Goal: Task Accomplishment & Management: Use online tool/utility

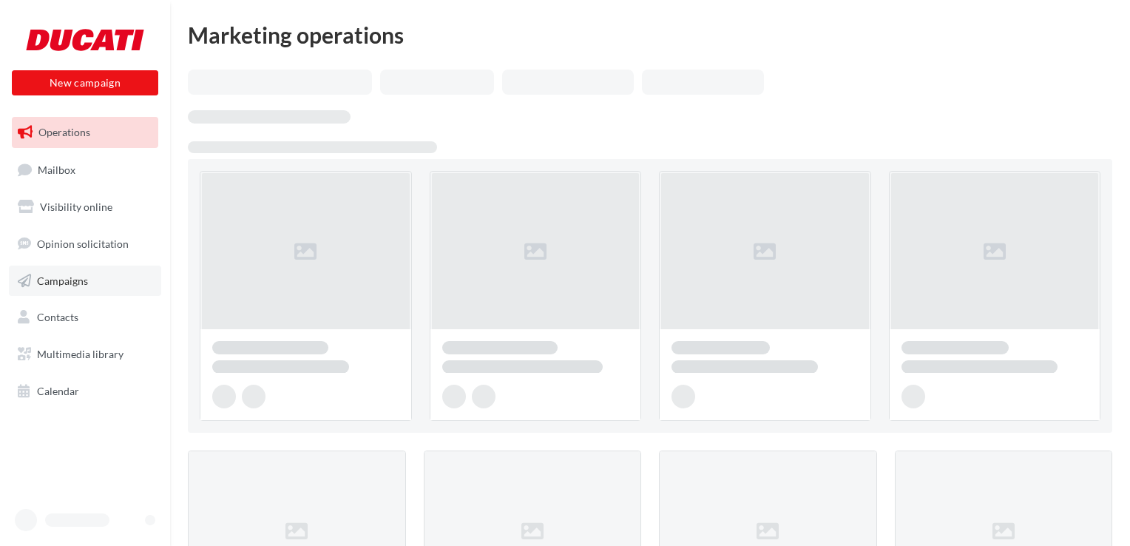
click at [70, 285] on span "Campaigns" at bounding box center [62, 280] width 51 height 13
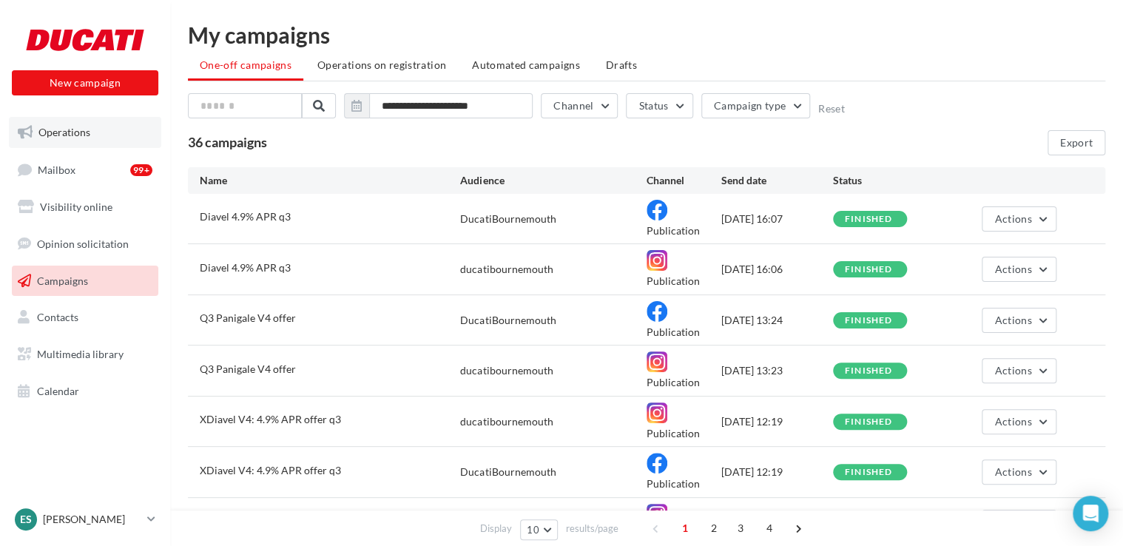
click at [104, 126] on link "Operations" at bounding box center [85, 132] width 152 height 31
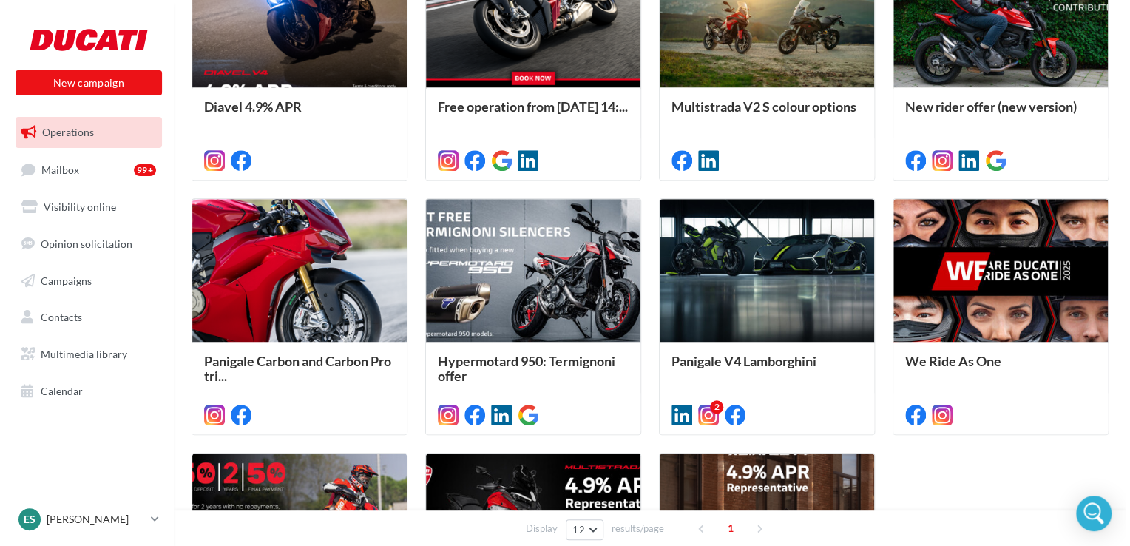
scroll to position [592, 0]
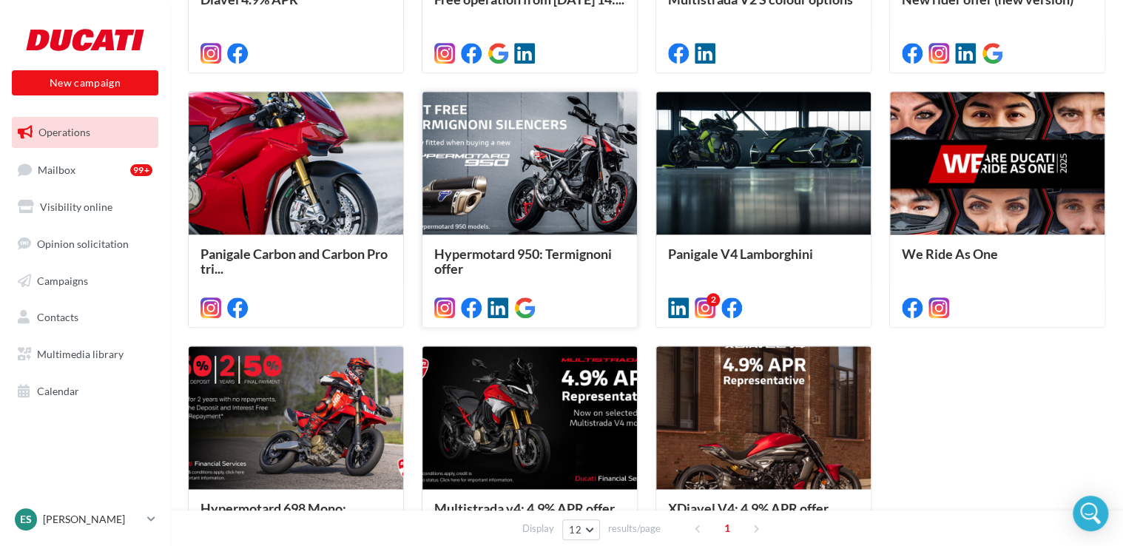
click at [524, 179] on div at bounding box center [529, 164] width 214 height 144
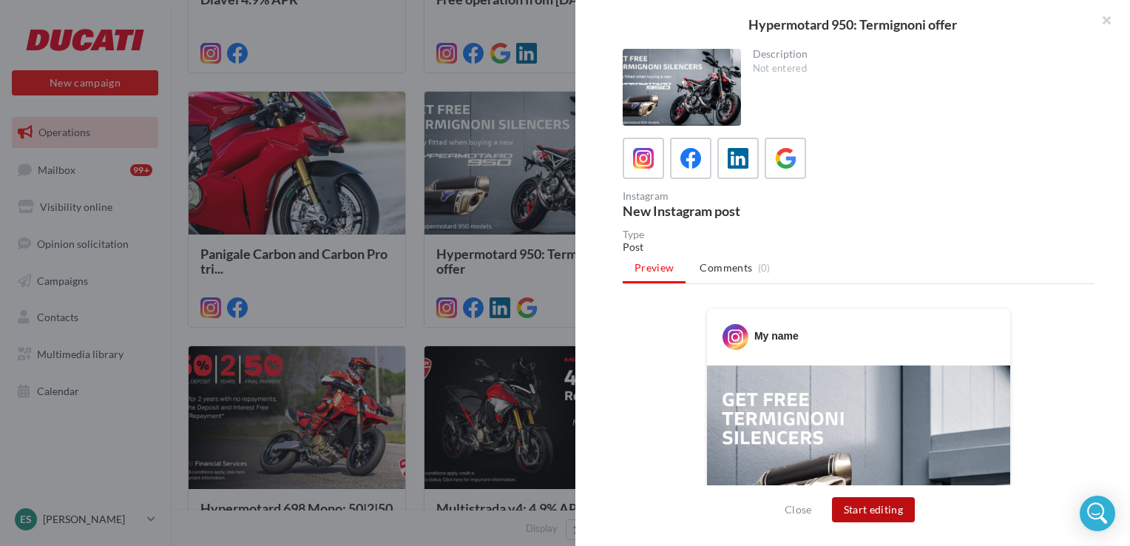
click at [861, 507] on button "Start editing" at bounding box center [874, 509] width 84 height 25
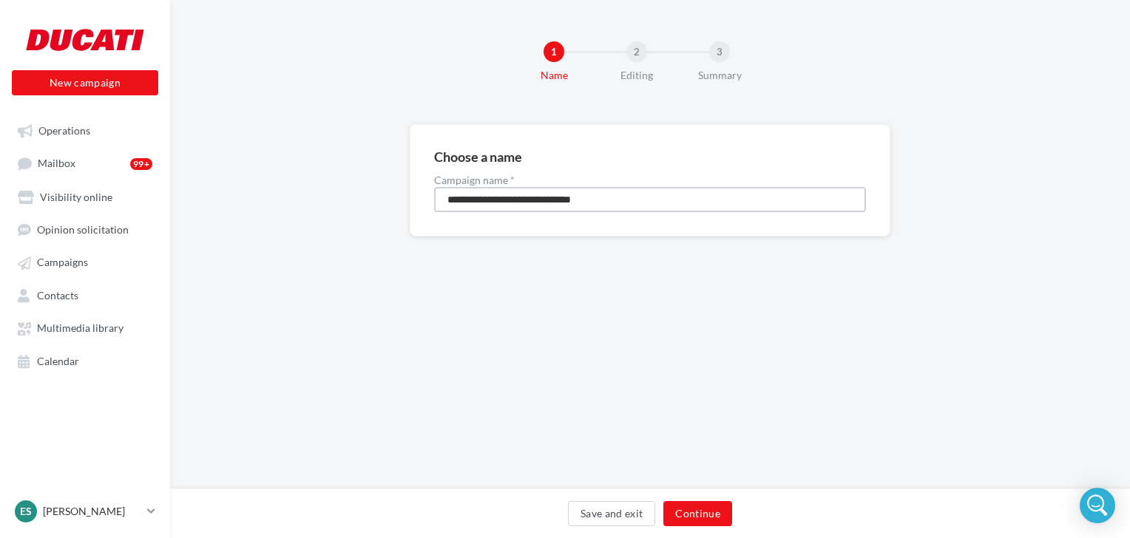
click at [648, 206] on input "**********" at bounding box center [650, 199] width 432 height 25
type input "**********"
click at [697, 516] on button "Continue" at bounding box center [697, 513] width 69 height 25
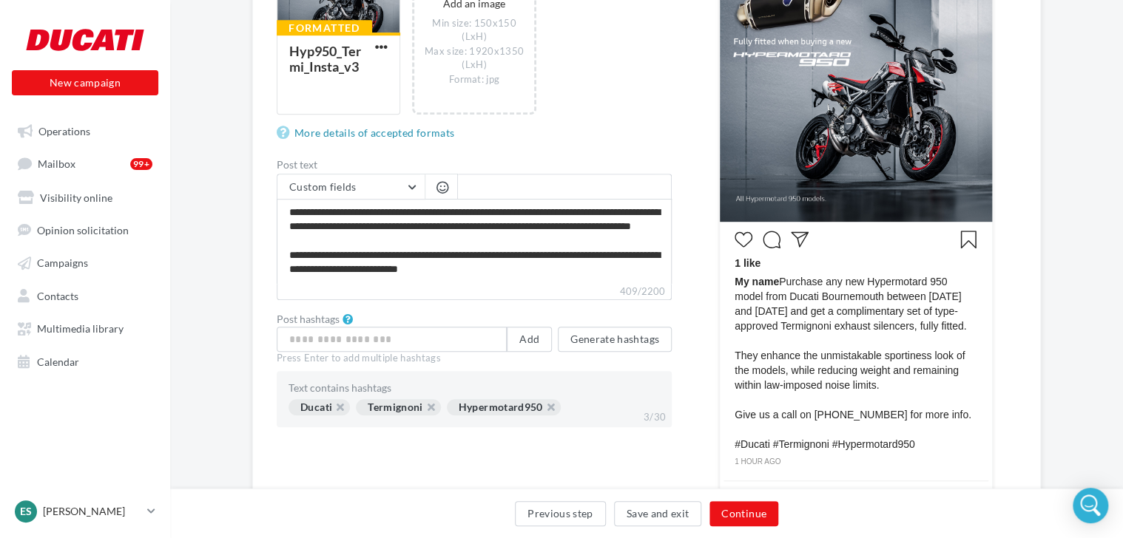
scroll to position [444, 0]
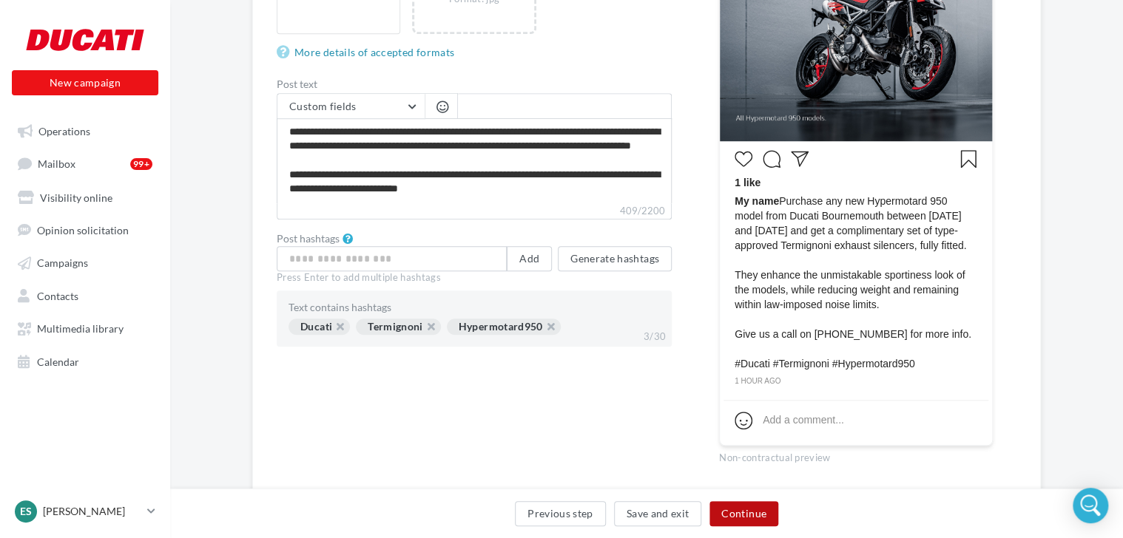
click at [743, 510] on button "Continue" at bounding box center [743, 513] width 69 height 25
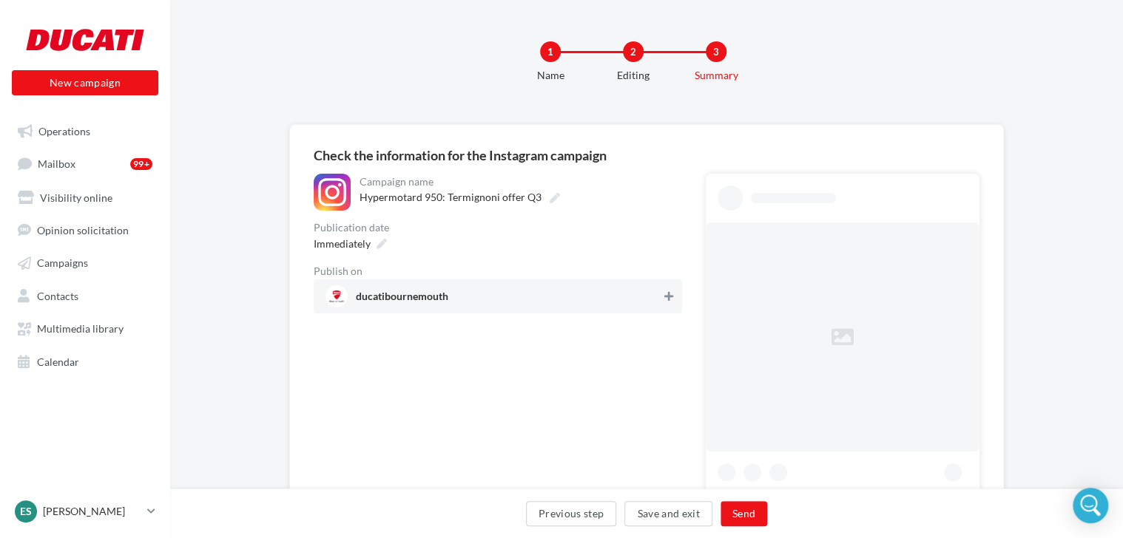
click at [666, 295] on icon at bounding box center [668, 296] width 9 height 10
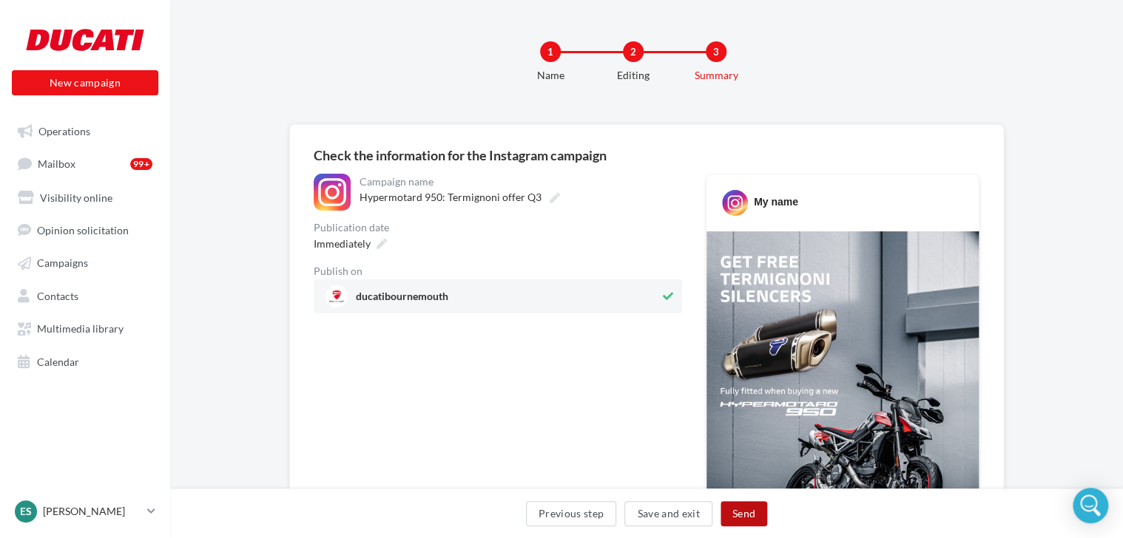
click at [744, 512] on button "Send" at bounding box center [743, 513] width 47 height 25
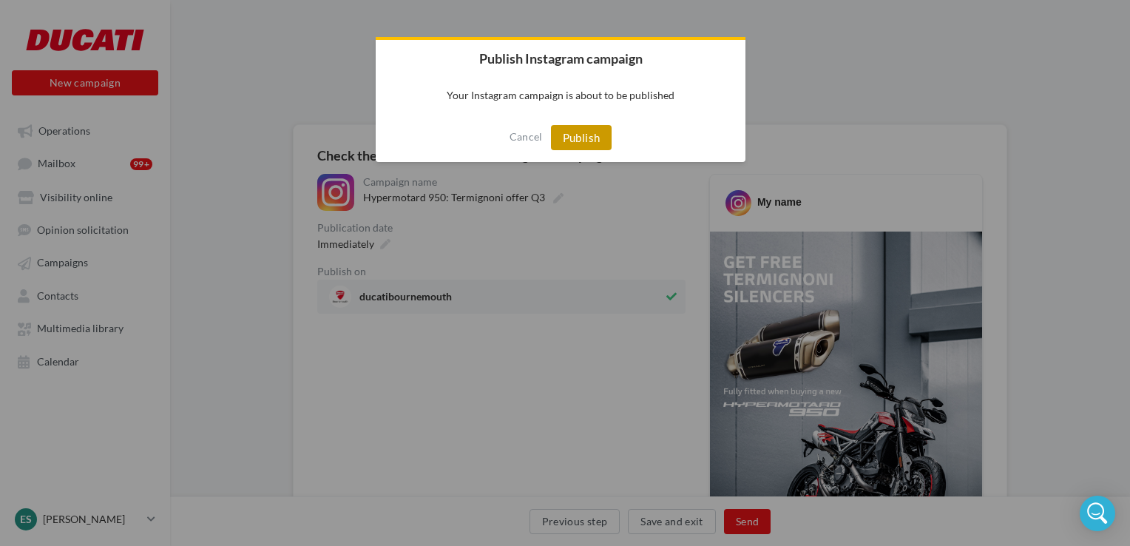
click at [583, 134] on button "Publish" at bounding box center [581, 137] width 61 height 25
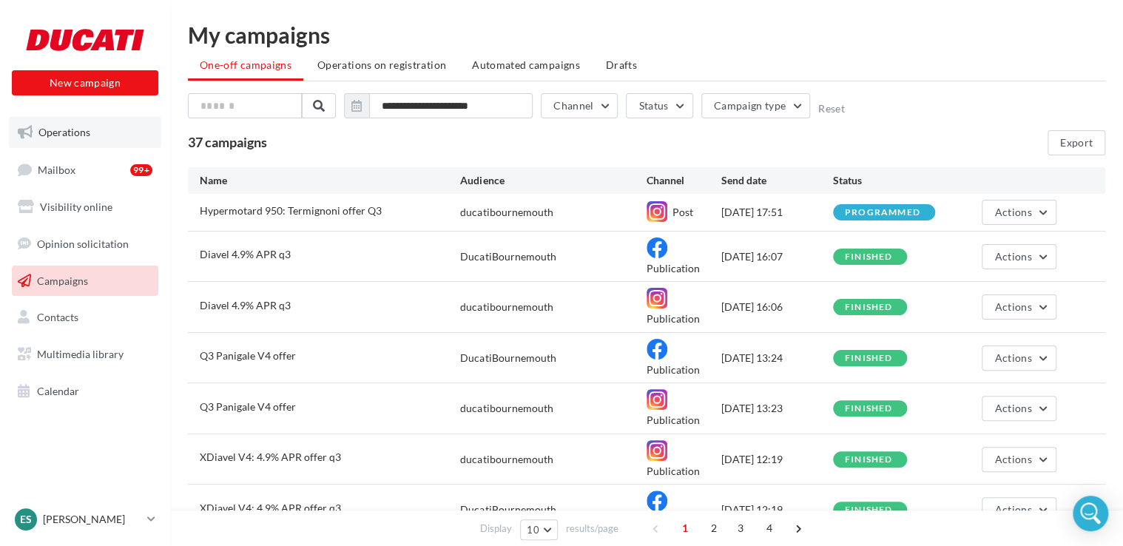
click at [60, 138] on span "Operations" at bounding box center [64, 132] width 52 height 13
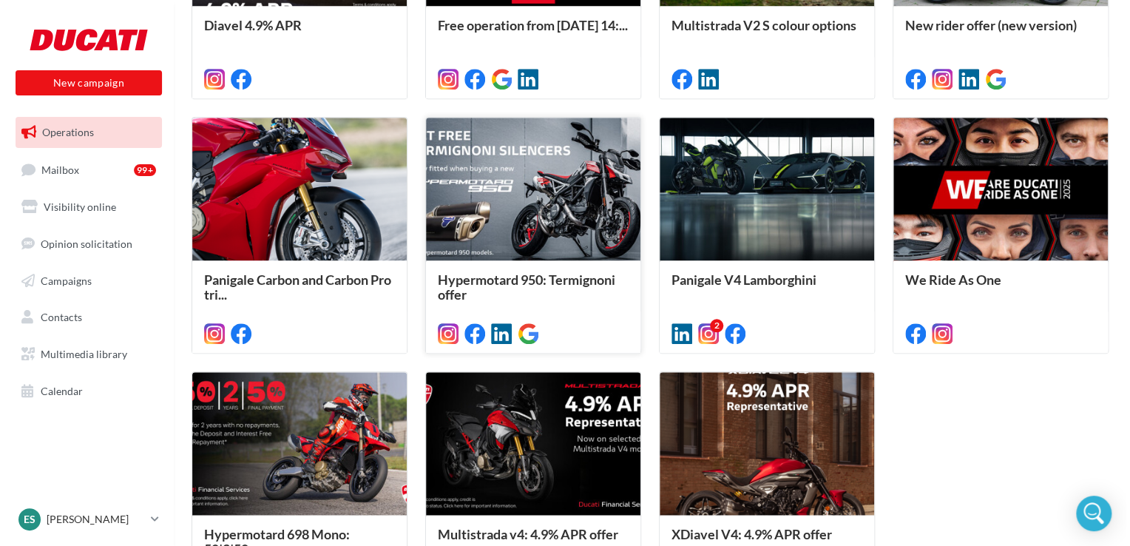
scroll to position [454, 0]
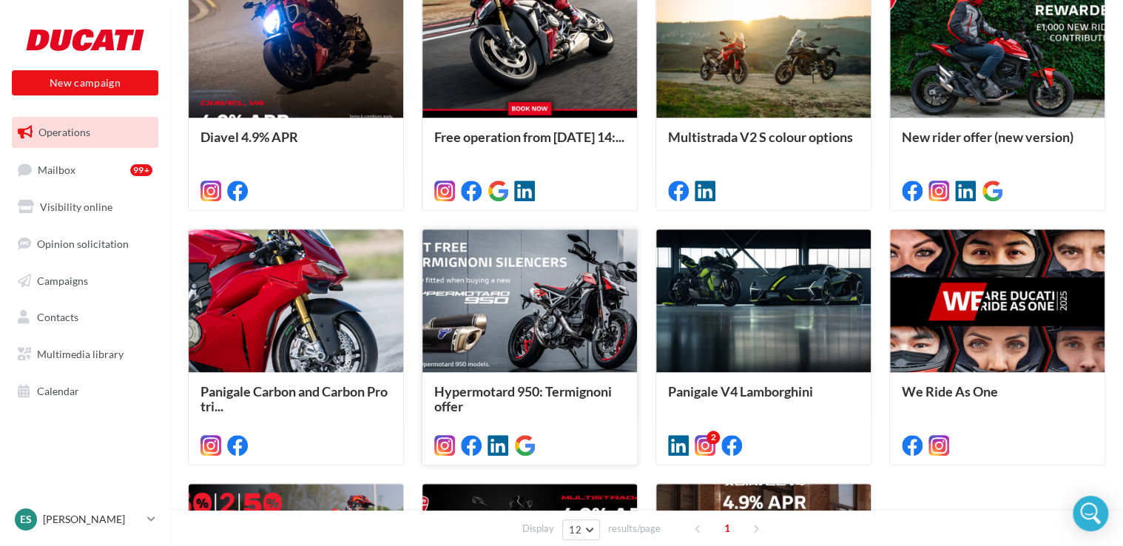
click at [510, 300] on div at bounding box center [529, 301] width 214 height 144
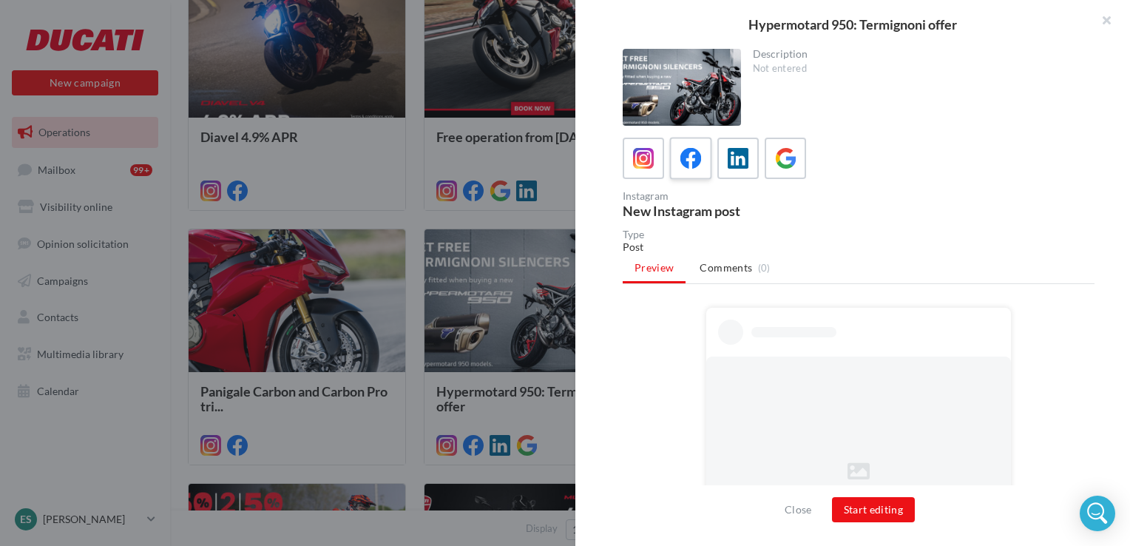
click at [691, 158] on icon at bounding box center [690, 158] width 21 height 21
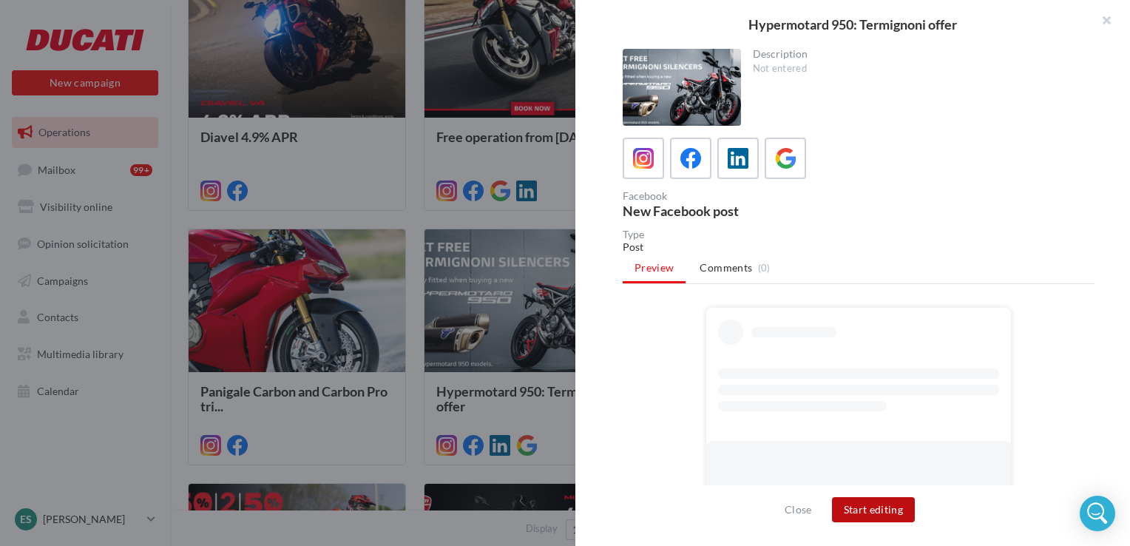
click at [853, 504] on button "Start editing" at bounding box center [874, 509] width 84 height 25
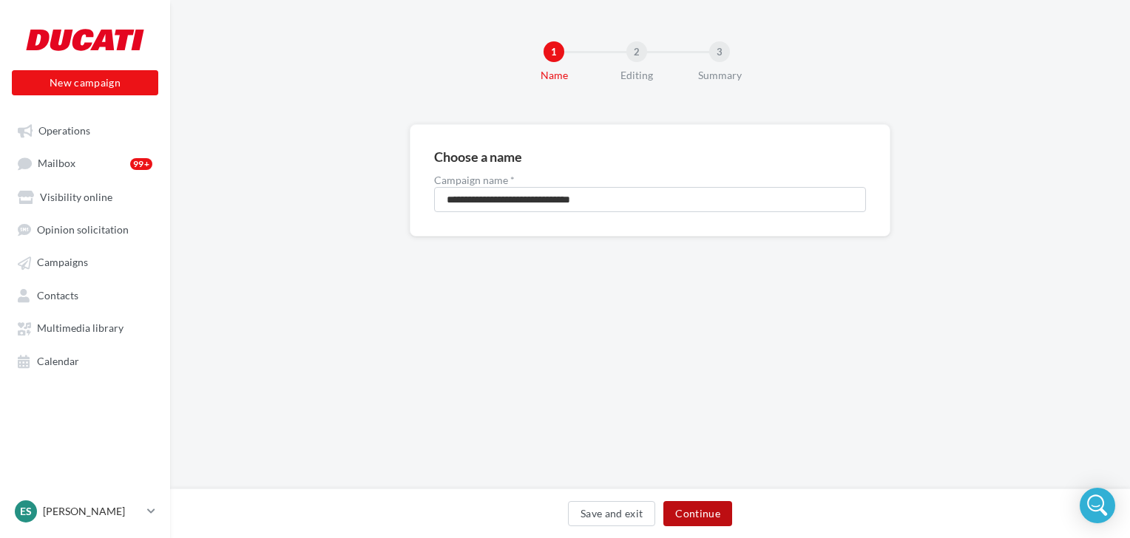
click at [681, 515] on button "Continue" at bounding box center [697, 513] width 69 height 25
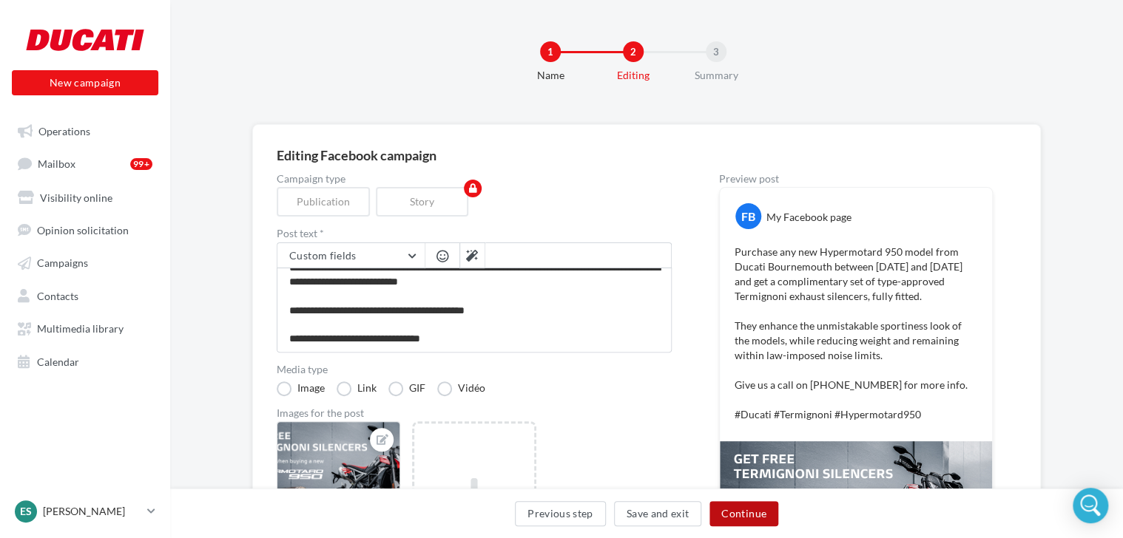
click at [760, 511] on button "Continue" at bounding box center [743, 513] width 69 height 25
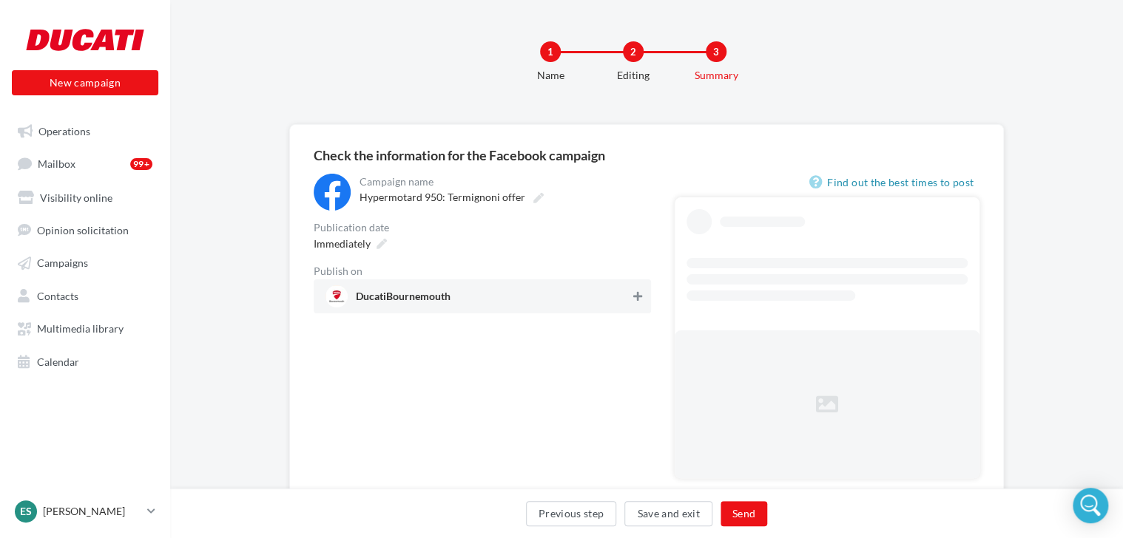
click at [637, 294] on icon at bounding box center [637, 296] width 9 height 10
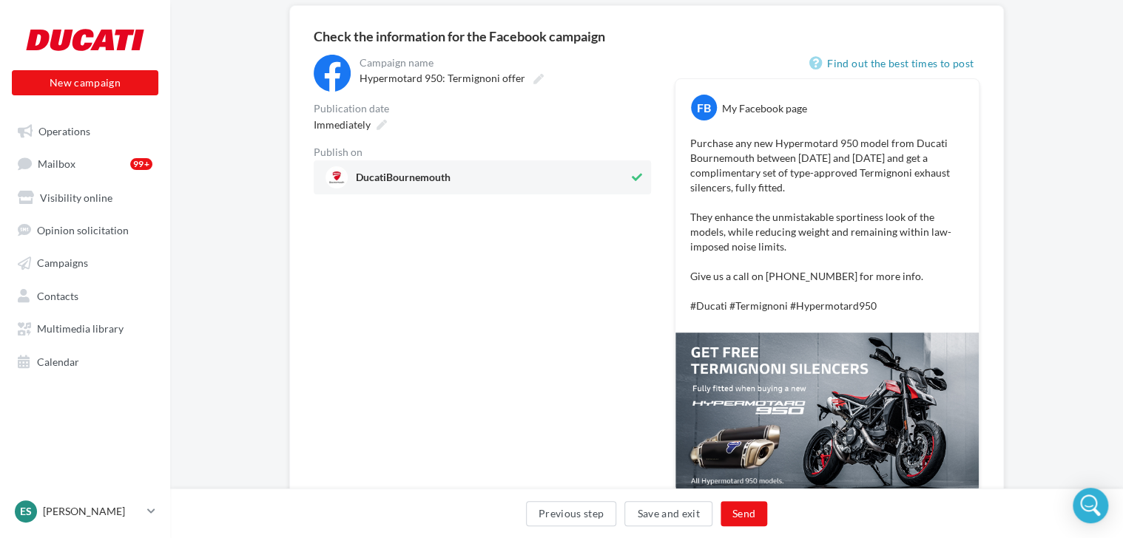
scroll to position [203, 0]
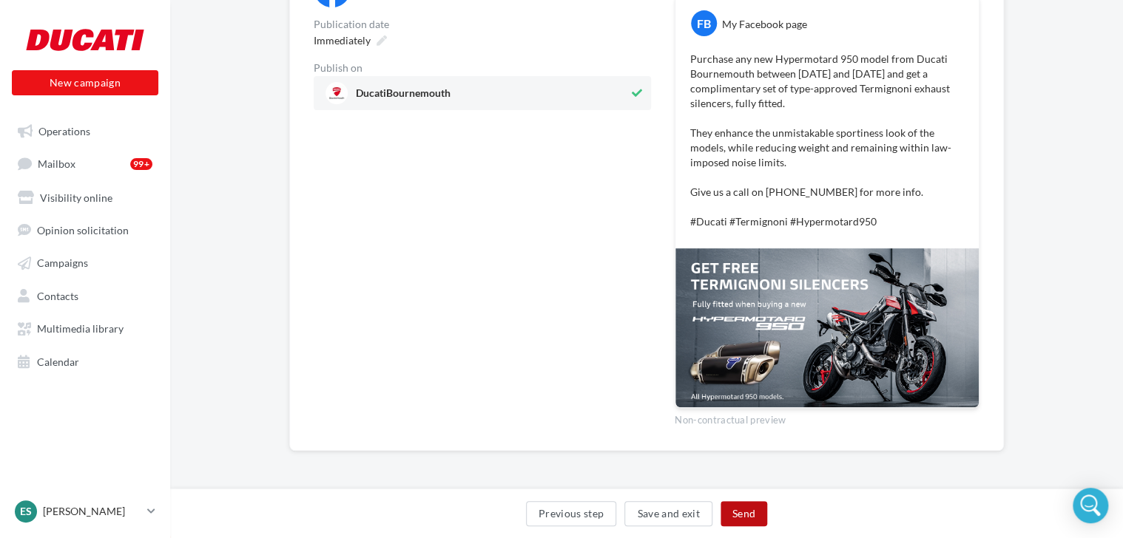
click at [740, 514] on button "Send" at bounding box center [743, 513] width 47 height 25
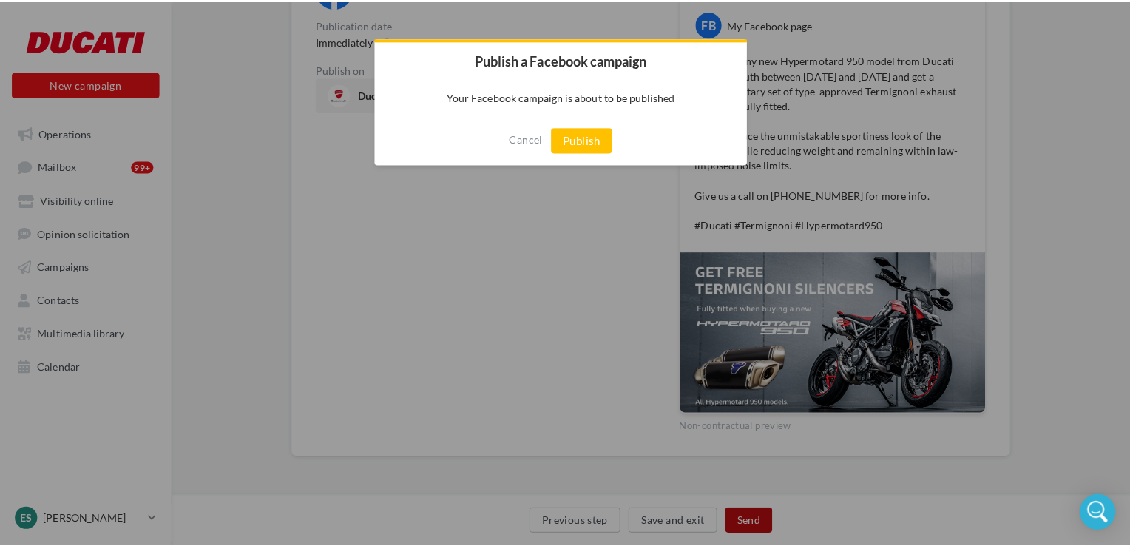
scroll to position [195, 0]
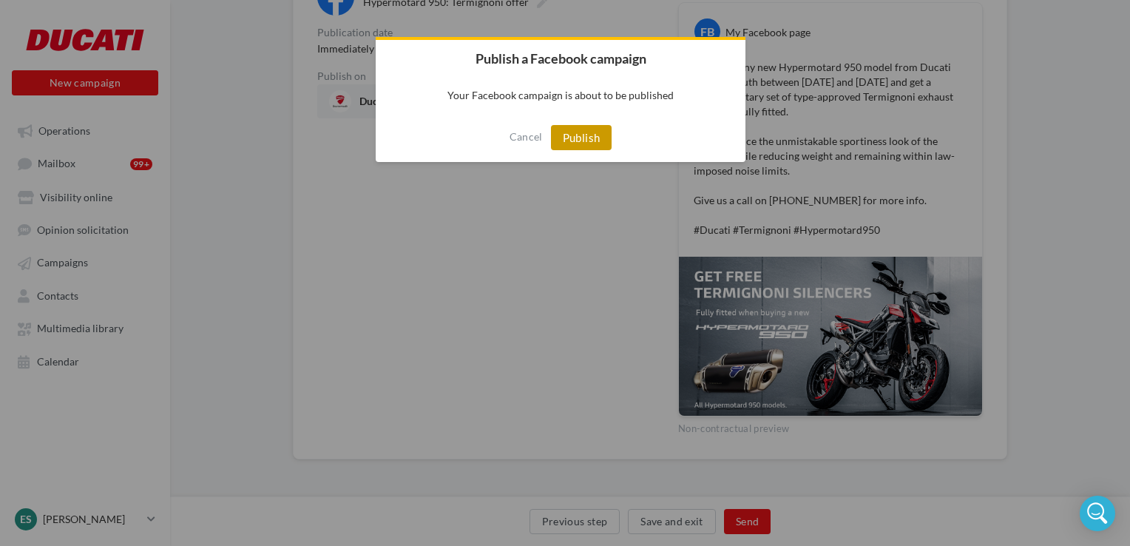
click at [571, 135] on button "Publish" at bounding box center [581, 137] width 61 height 25
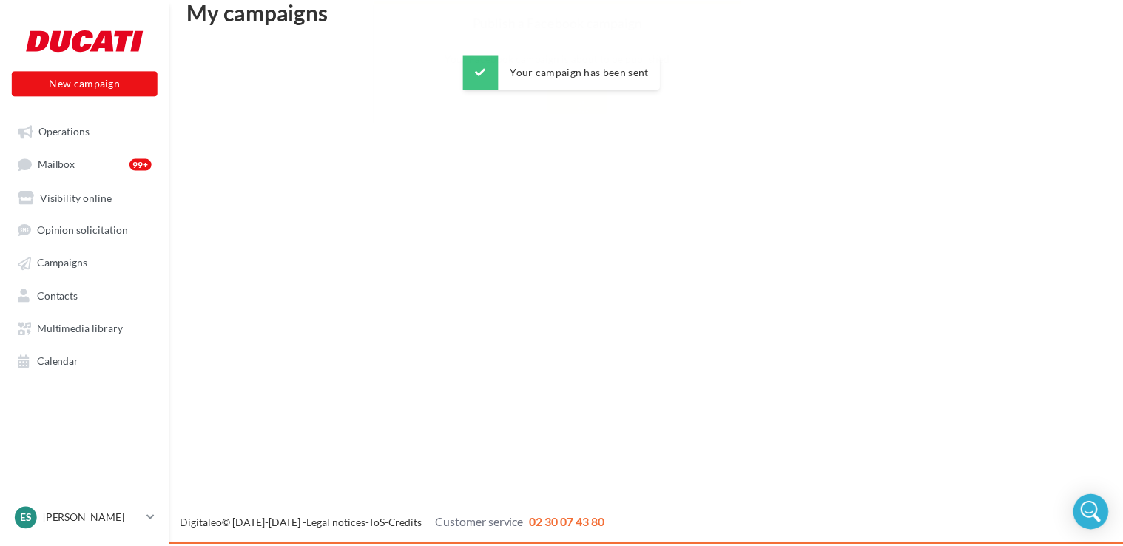
scroll to position [24, 0]
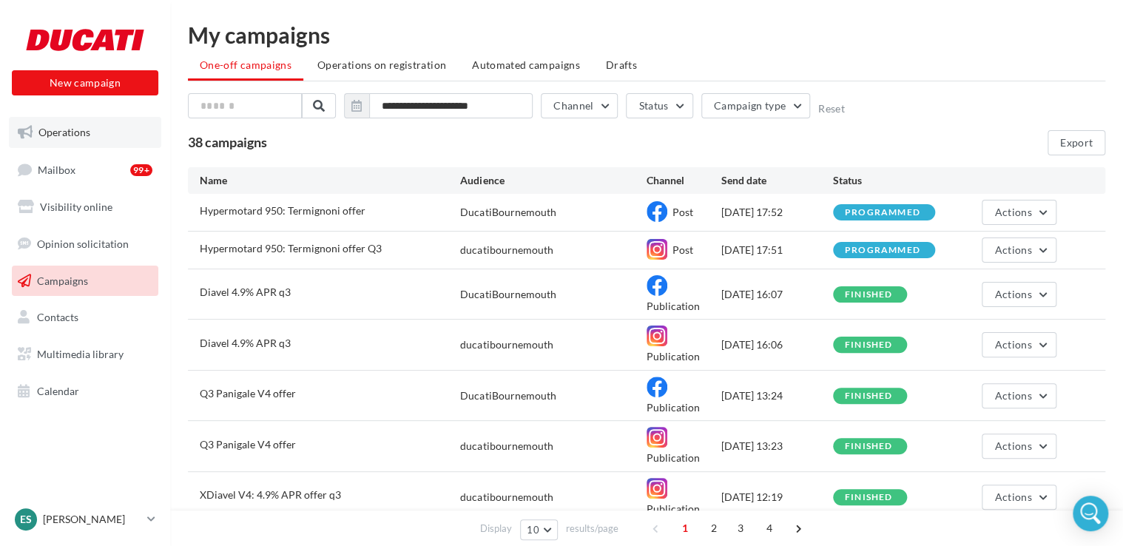
click at [95, 128] on link "Operations" at bounding box center [85, 132] width 152 height 31
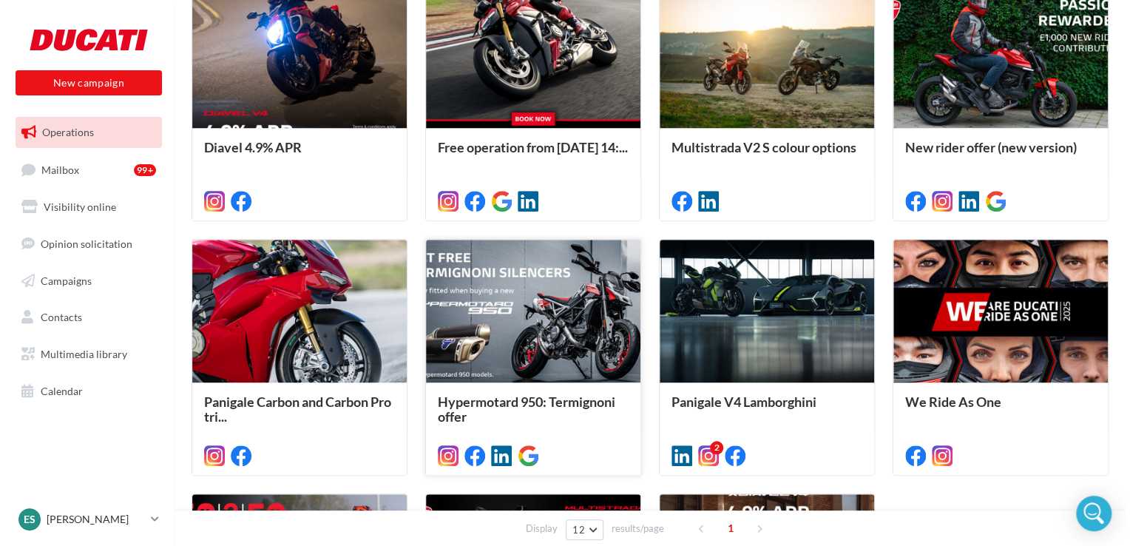
scroll to position [592, 0]
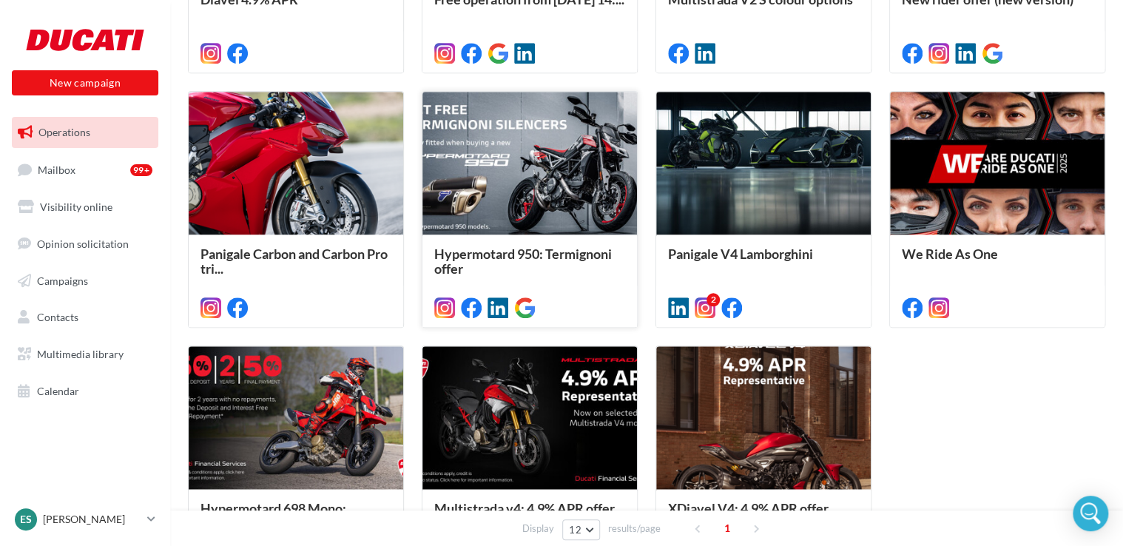
click at [552, 234] on div "Hypermotard 950: Termignoni offer" at bounding box center [529, 279] width 214 height 91
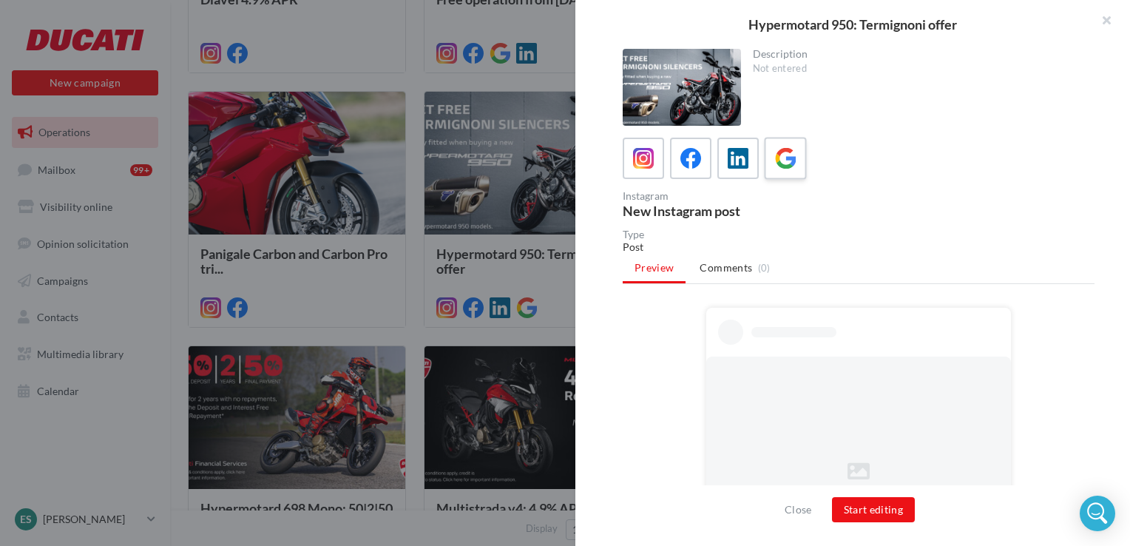
click at [781, 155] on icon at bounding box center [785, 158] width 21 height 21
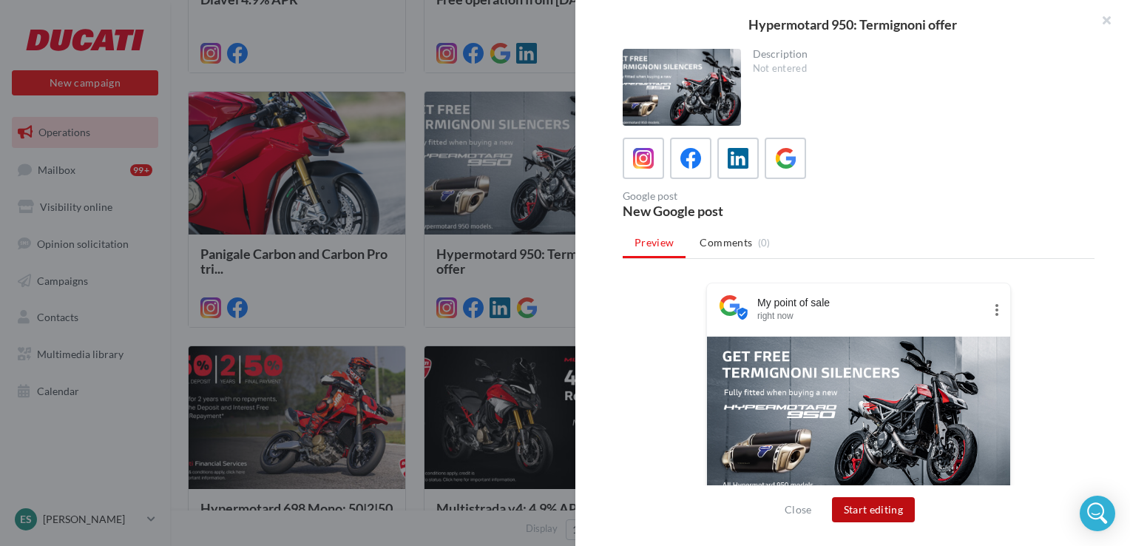
click at [866, 513] on button "Start editing" at bounding box center [874, 509] width 84 height 25
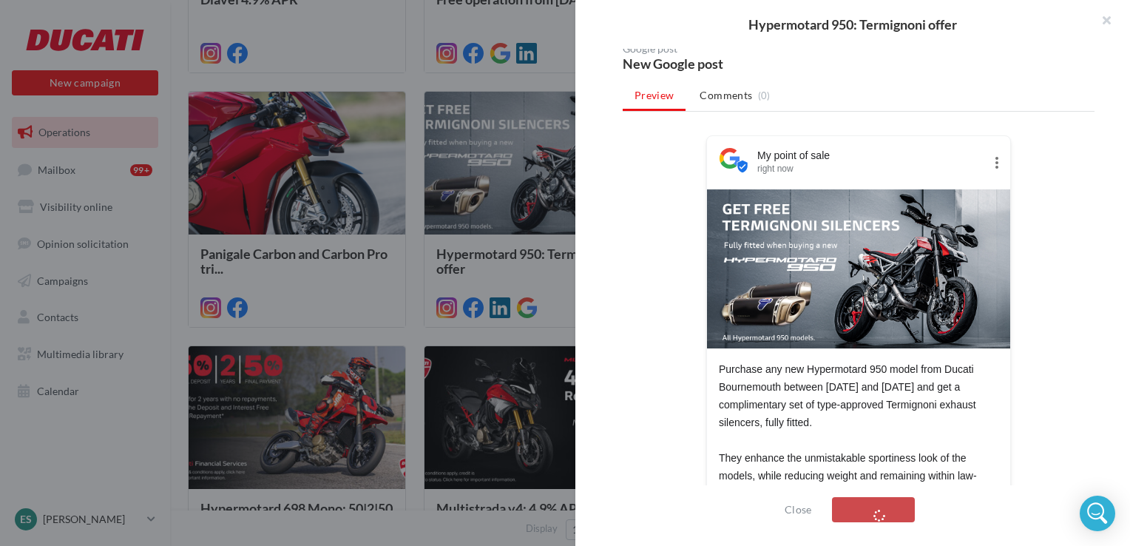
scroll to position [213, 0]
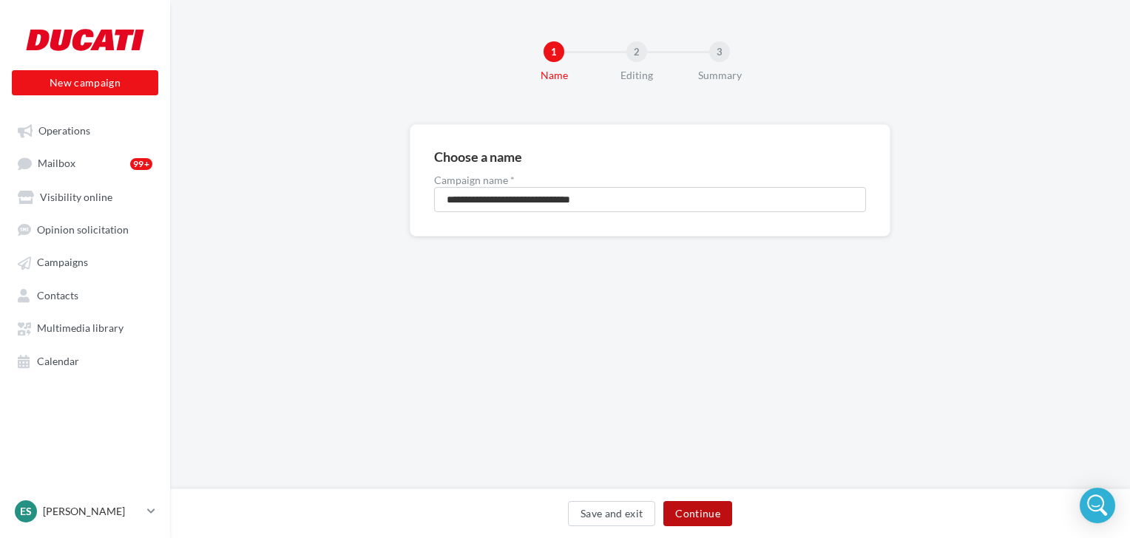
click at [708, 503] on button "Continue" at bounding box center [697, 513] width 69 height 25
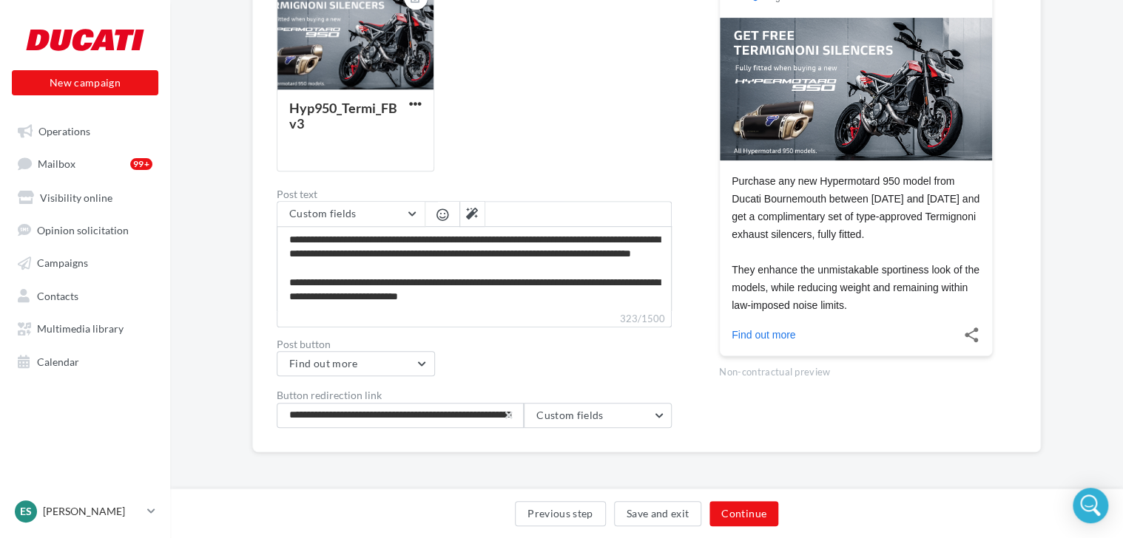
scroll to position [12, 0]
click at [747, 513] on button "Continue" at bounding box center [743, 513] width 69 height 25
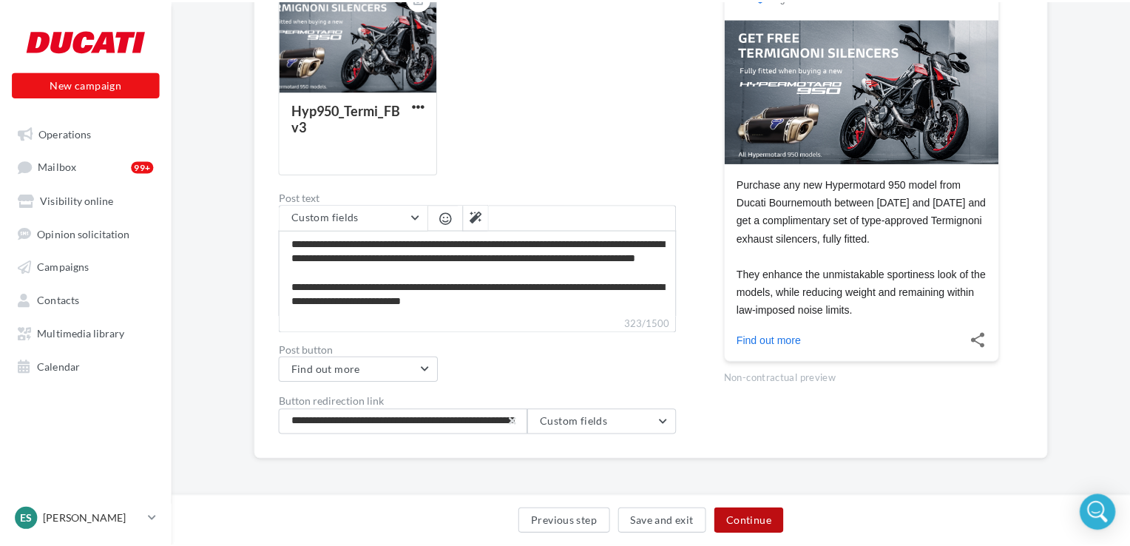
scroll to position [151, 0]
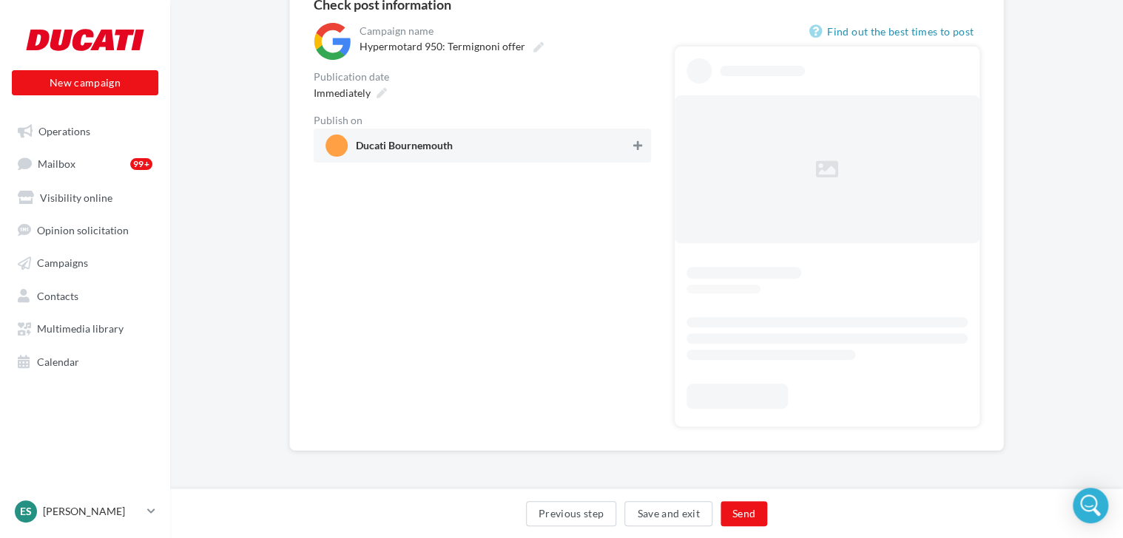
click at [644, 143] on button at bounding box center [637, 146] width 15 height 18
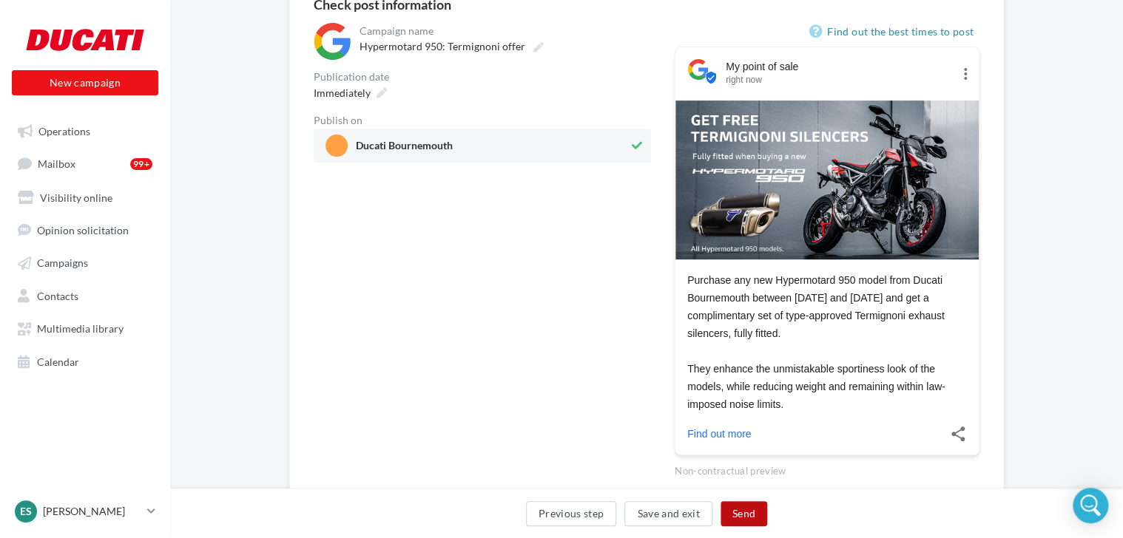
click at [754, 510] on button "Send" at bounding box center [743, 513] width 47 height 25
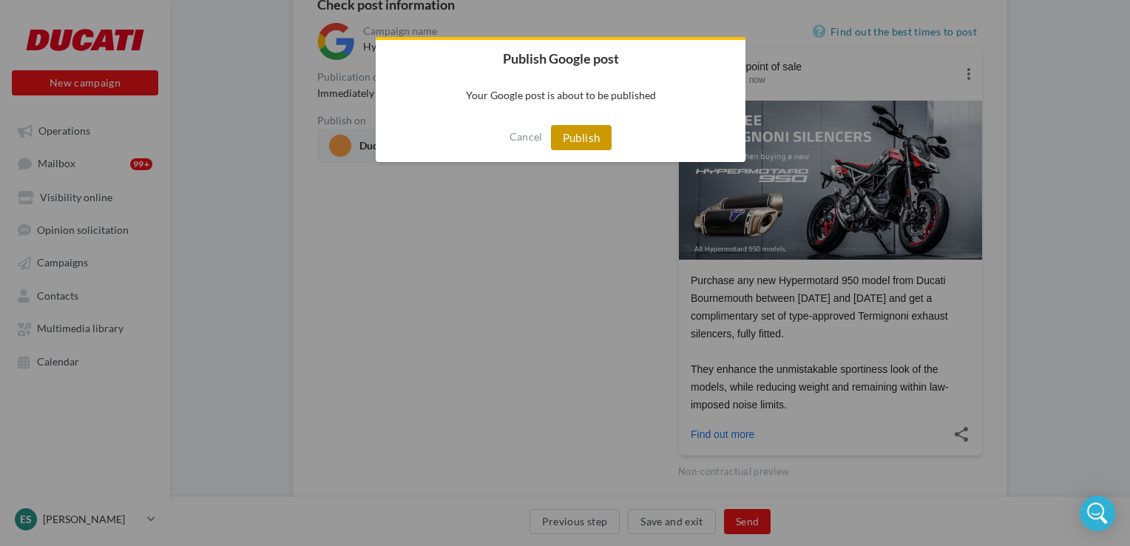
click at [578, 141] on button "Publish" at bounding box center [581, 137] width 61 height 25
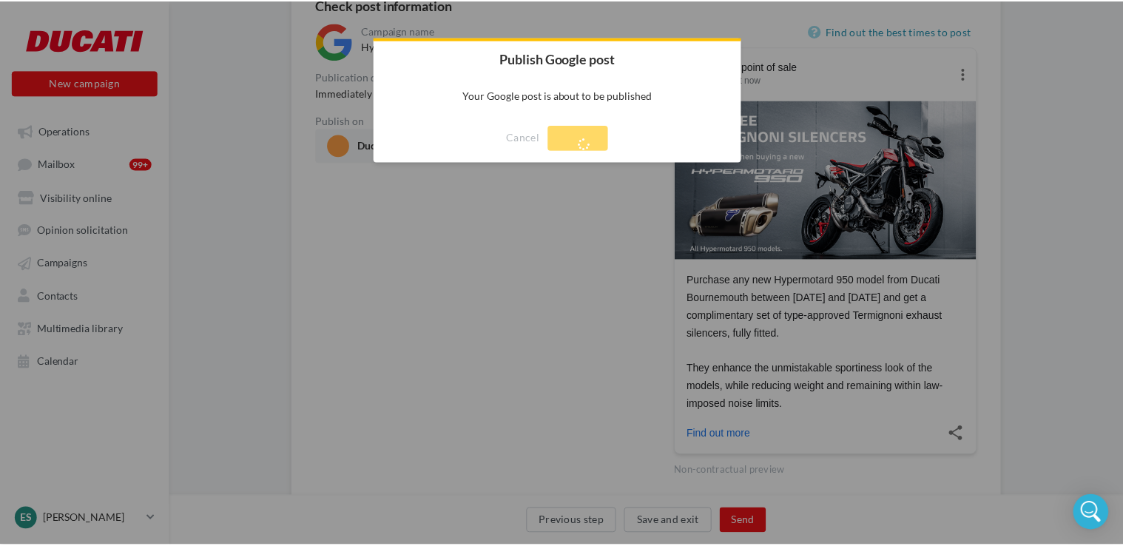
scroll to position [24, 0]
